Goal: Task Accomplishment & Management: Manage account settings

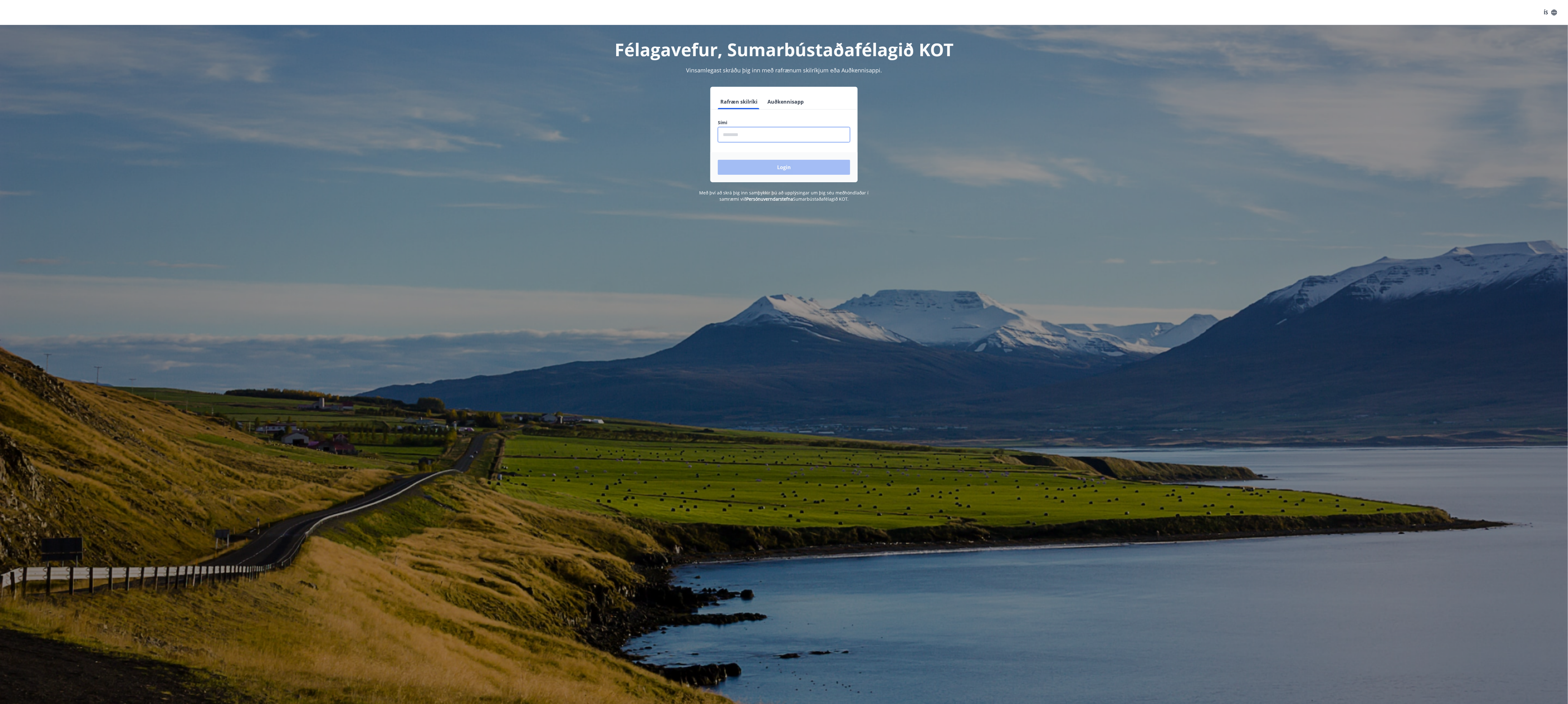
click at [811, 143] on input "phone" at bounding box center [783, 135] width 132 height 15
drag, startPoint x: 1148, startPoint y: 107, endPoint x: 1009, endPoint y: 296, distance: 234.6
click at [1009, 296] on div "Félagavefur, Sumarbústaðafélagið KOT Vinsamlegast skráðu þig inn með rafrænum s…" at bounding box center [784, 377] width 1568 height 704
drag, startPoint x: 1536, startPoint y: 2, endPoint x: 598, endPoint y: 454, distance: 1041.2
click at [587, 472] on div "Félagavefur, Sumarbústaðafélagið KOT Vinsamlegast skráðu þig inn með rafrænum s…" at bounding box center [784, 377] width 1568 height 704
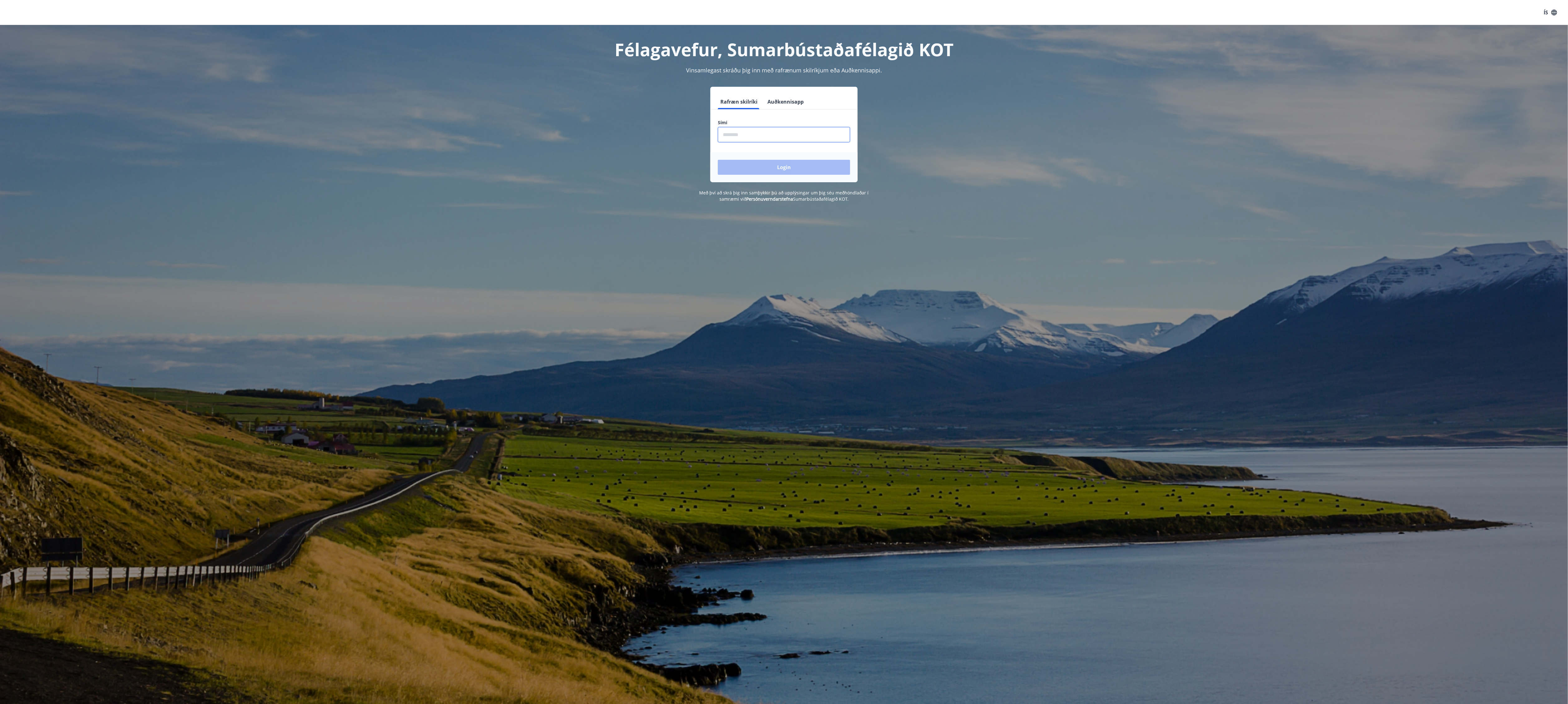
click at [767, 133] on input "phone" at bounding box center [783, 135] width 132 height 15
type input "********"
click at [812, 163] on button "Login" at bounding box center [783, 167] width 132 height 15
click at [731, 122] on label "Sími" at bounding box center [783, 122] width 132 height 6
click at [732, 128] on input "phone" at bounding box center [783, 135] width 132 height 15
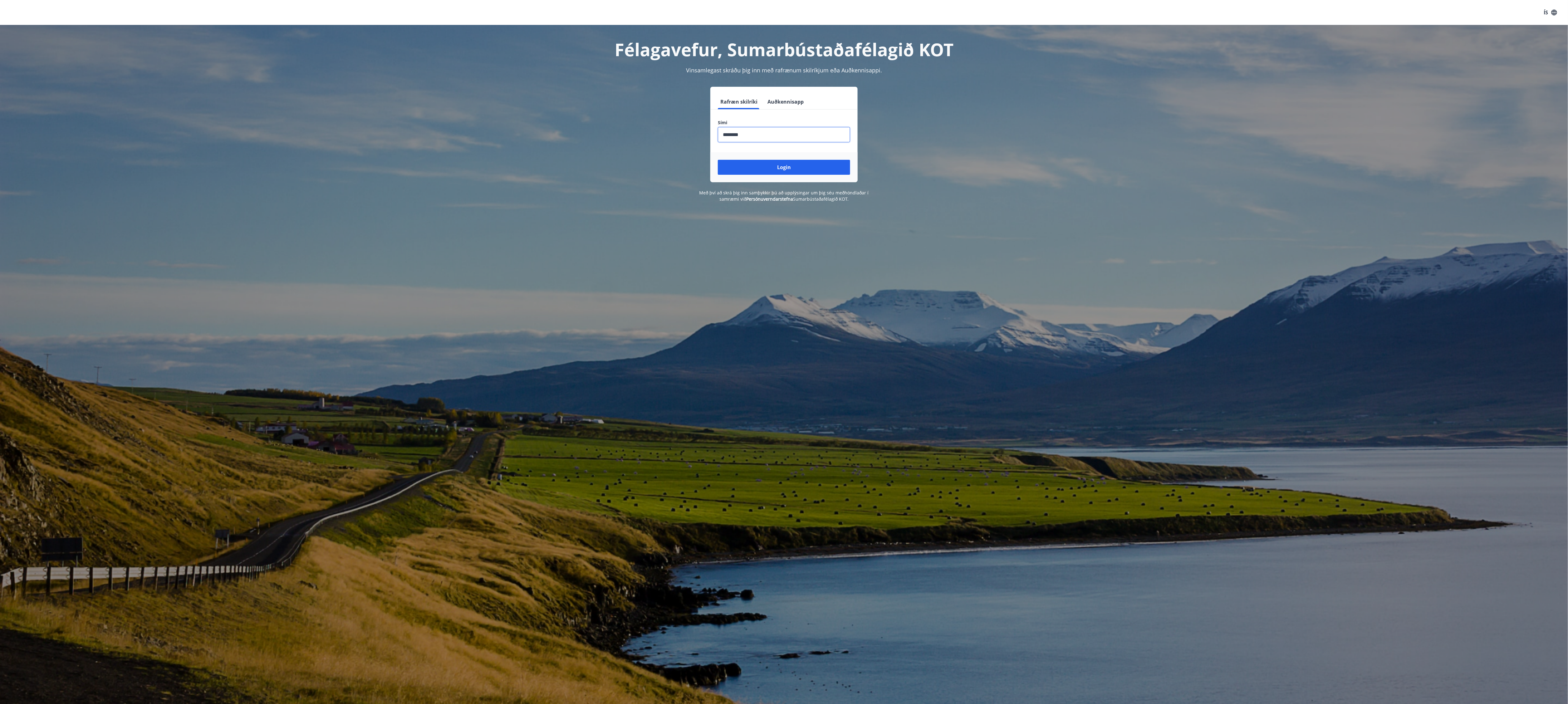
type input "********"
click at [718, 160] on button "Login" at bounding box center [783, 167] width 132 height 15
click at [793, 169] on button "Login" at bounding box center [783, 167] width 132 height 15
